Goal: Find specific page/section: Find specific page/section

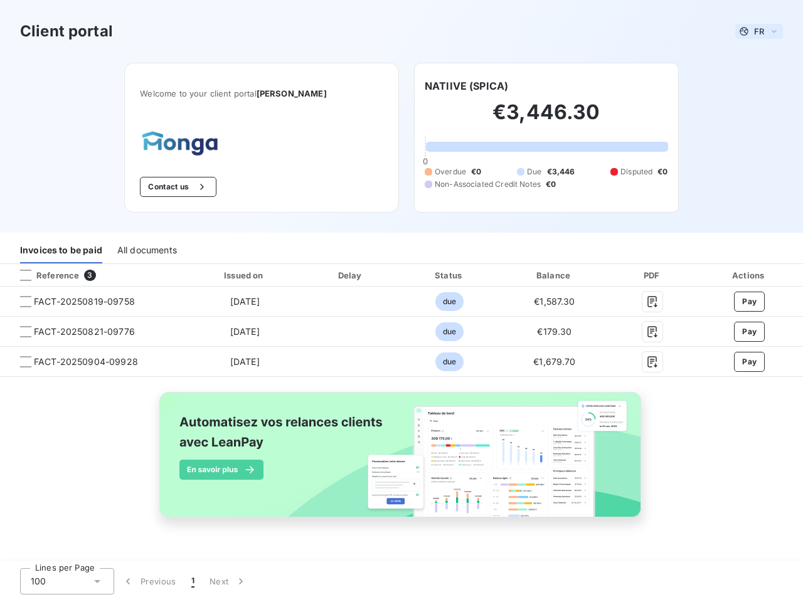
click at [759, 31] on span "FR" at bounding box center [759, 31] width 10 height 10
click at [197, 187] on button "Contact us" at bounding box center [178, 187] width 76 height 20
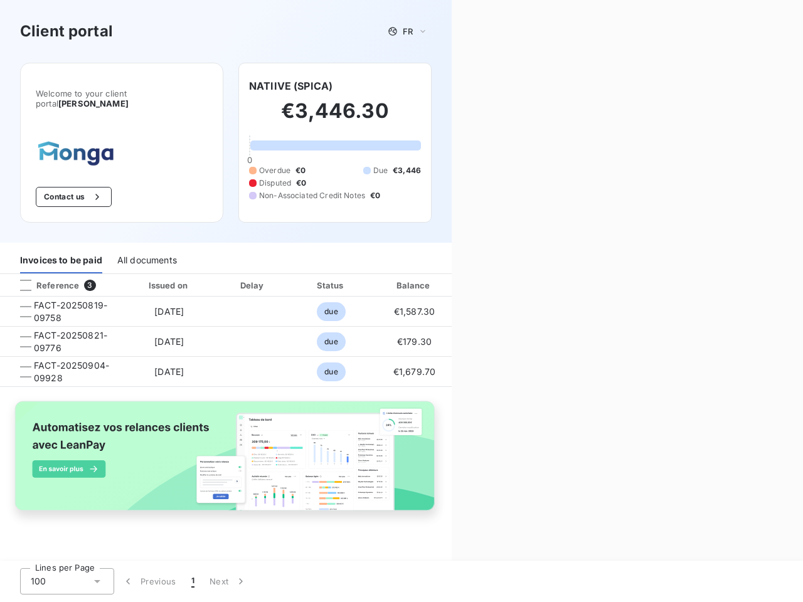
click at [466, 86] on div "Contact us Fill out the form below, and a member of our team will get back to y…" at bounding box center [626, 301] width 351 height 602
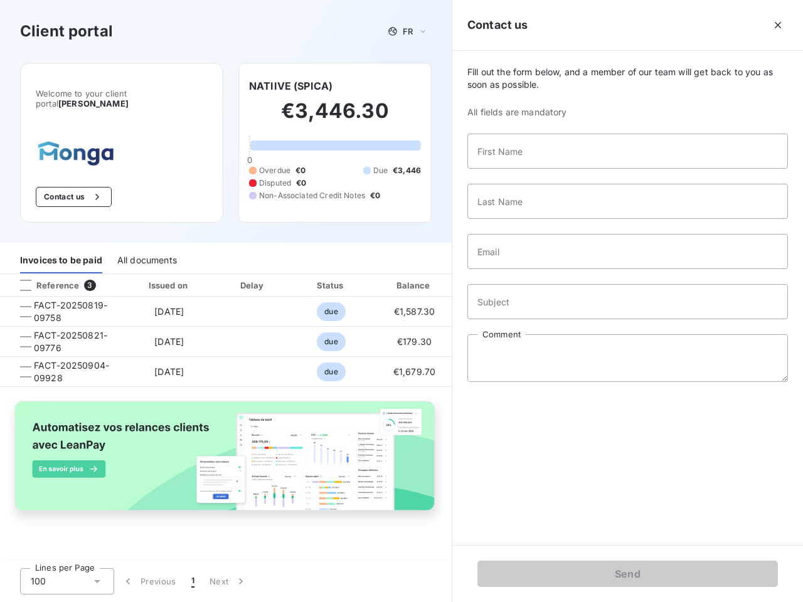
click at [61, 250] on div "Invoices to be paid" at bounding box center [61, 260] width 82 height 26
click at [146, 250] on div "All documents" at bounding box center [147, 260] width 60 height 26
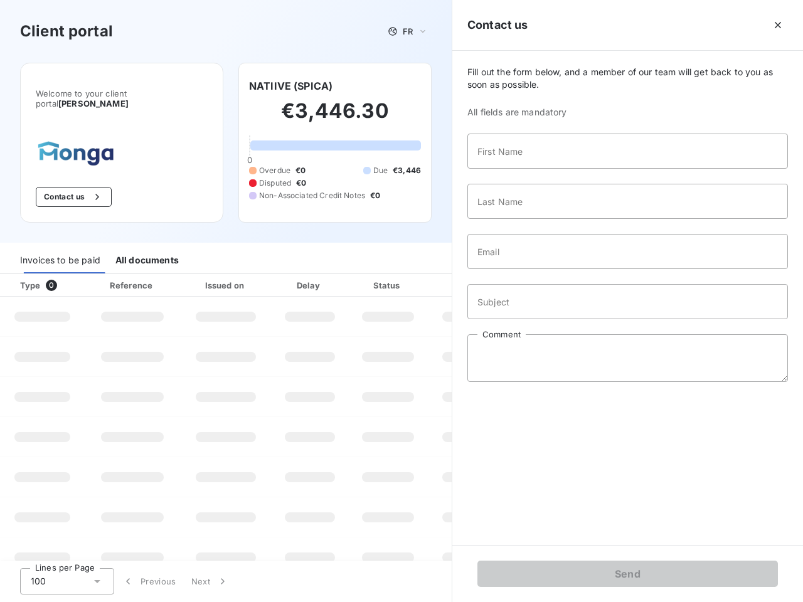
click at [93, 279] on div "Reference" at bounding box center [132, 285] width 90 height 13
click at [26, 279] on div "Type 0" at bounding box center [48, 285] width 70 height 13
click at [244, 279] on div "Issued on" at bounding box center [225, 285] width 87 height 13
click at [350, 279] on div "Status" at bounding box center [387, 285] width 75 height 13
